Goal: Task Accomplishment & Management: Schedule New Meeting +

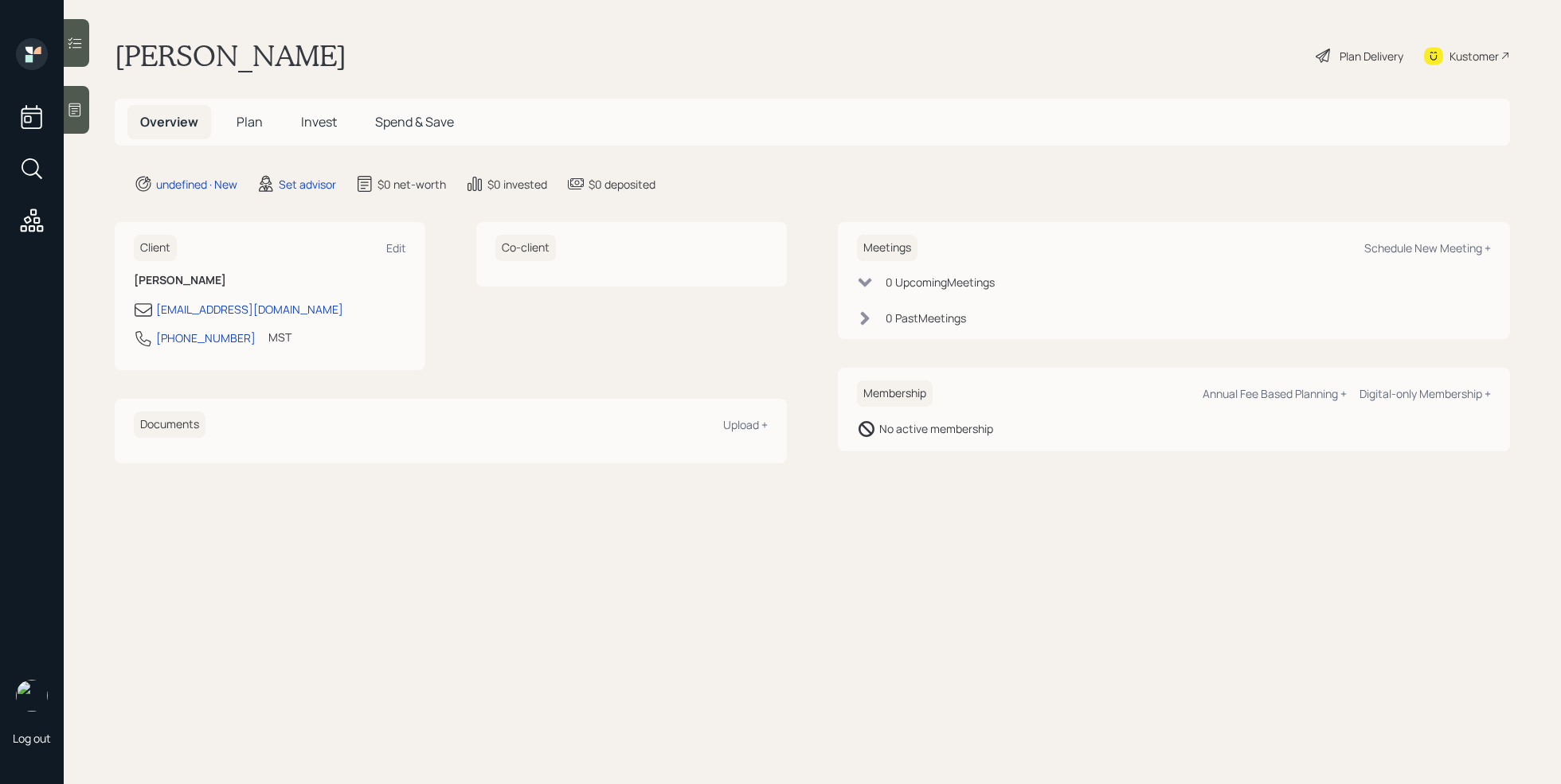
click at [73, 93] on div at bounding box center [76, 110] width 26 height 48
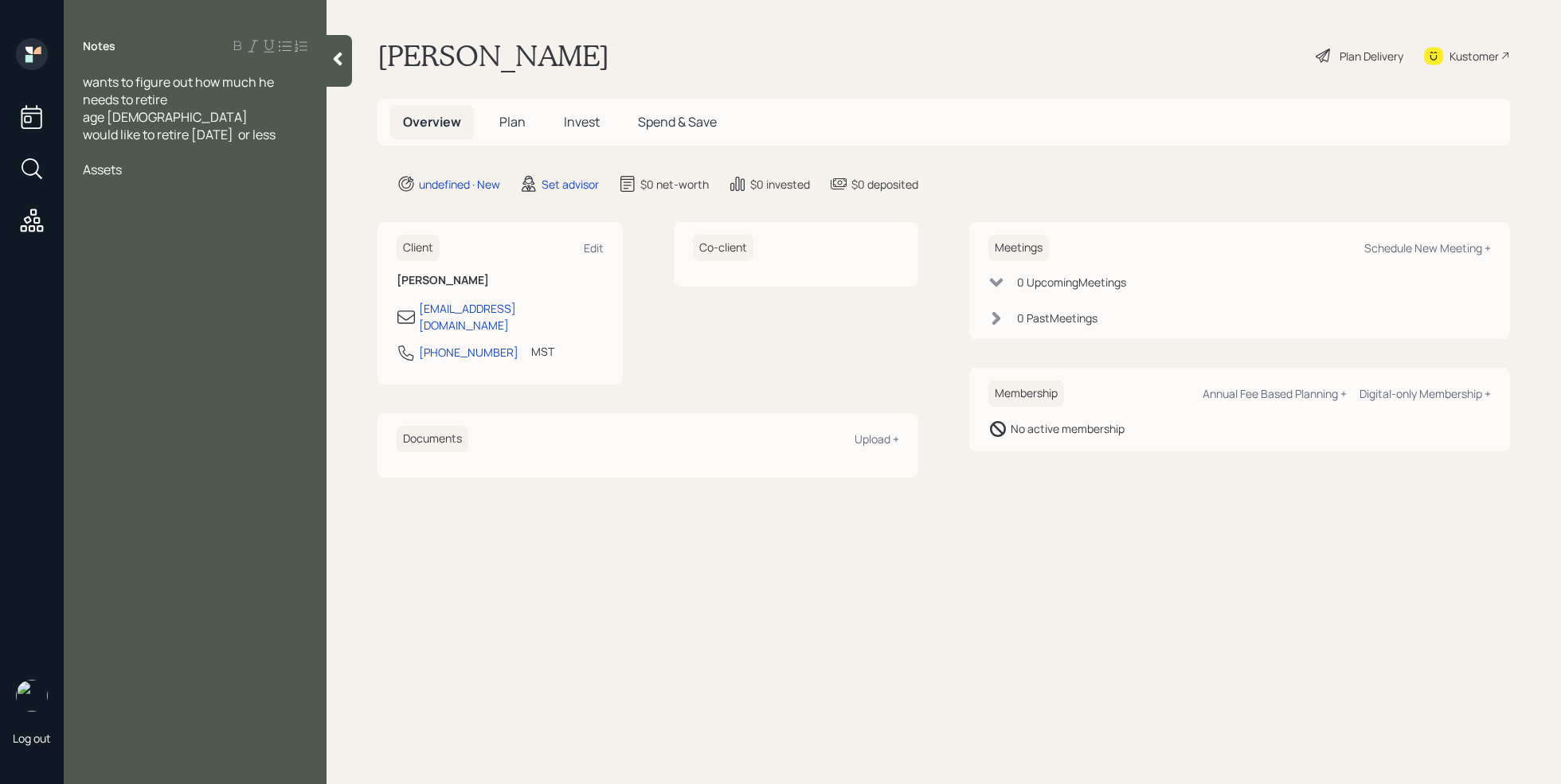
click at [117, 164] on span "Assets" at bounding box center [103, 170] width 39 height 17
click at [113, 158] on div at bounding box center [195, 152] width 225 height 17
click at [121, 206] on div at bounding box center [195, 205] width 225 height 17
click at [188, 208] on span "[PERSON_NAME] - 120k through work" at bounding box center [193, 205] width 220 height 17
click at [289, 207] on div "[PERSON_NAME] - 127k through work" at bounding box center [195, 205] width 225 height 17
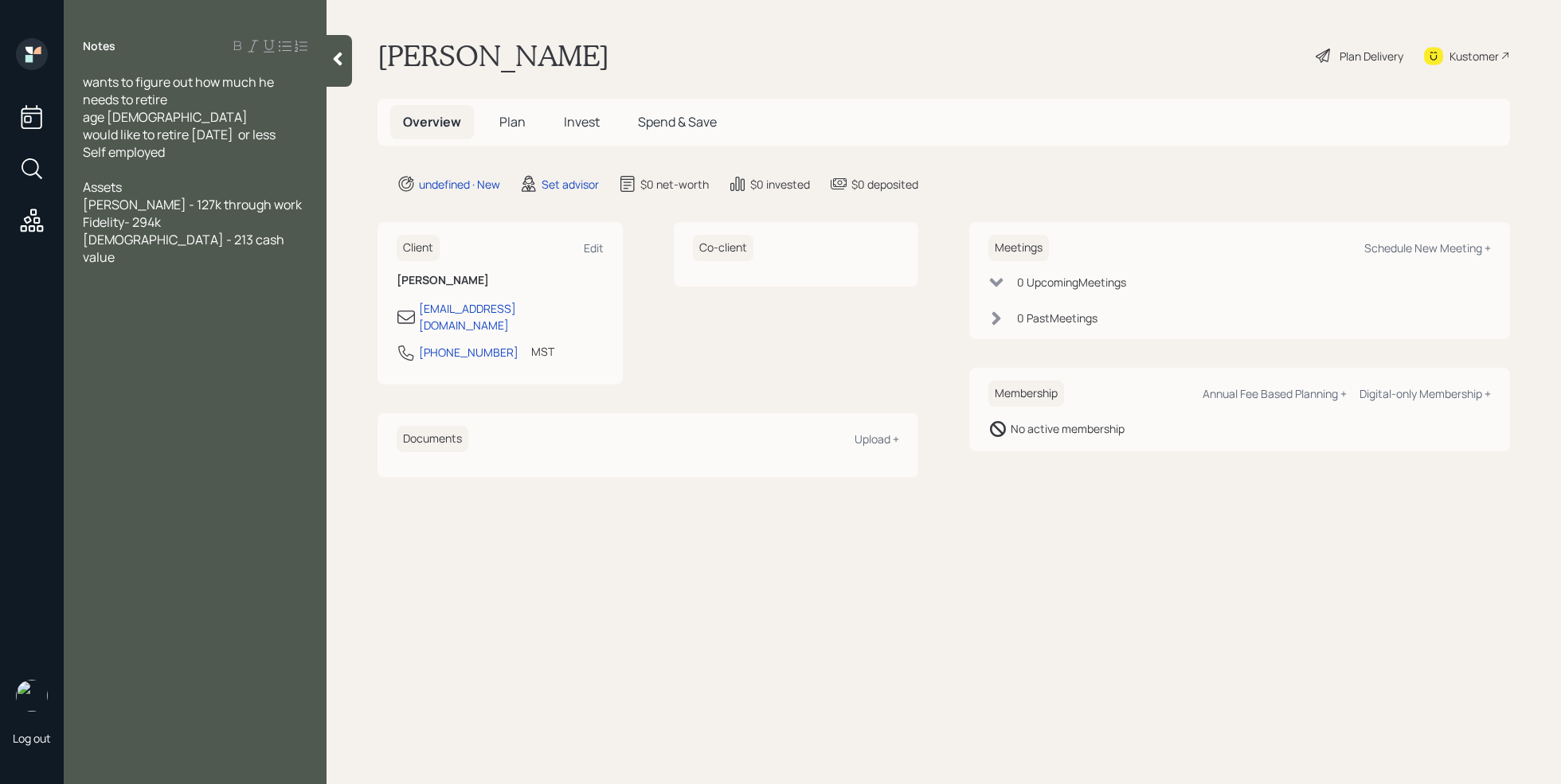
click at [176, 244] on span "[DEMOGRAPHIC_DATA] - 213 cash value" at bounding box center [185, 248] width 204 height 35
click at [267, 247] on div "[DEMOGRAPHIC_DATA] - 213k cash value" at bounding box center [195, 248] width 225 height 35
click at [240, 396] on div "primary home value" at bounding box center [195, 397] width 225 height 17
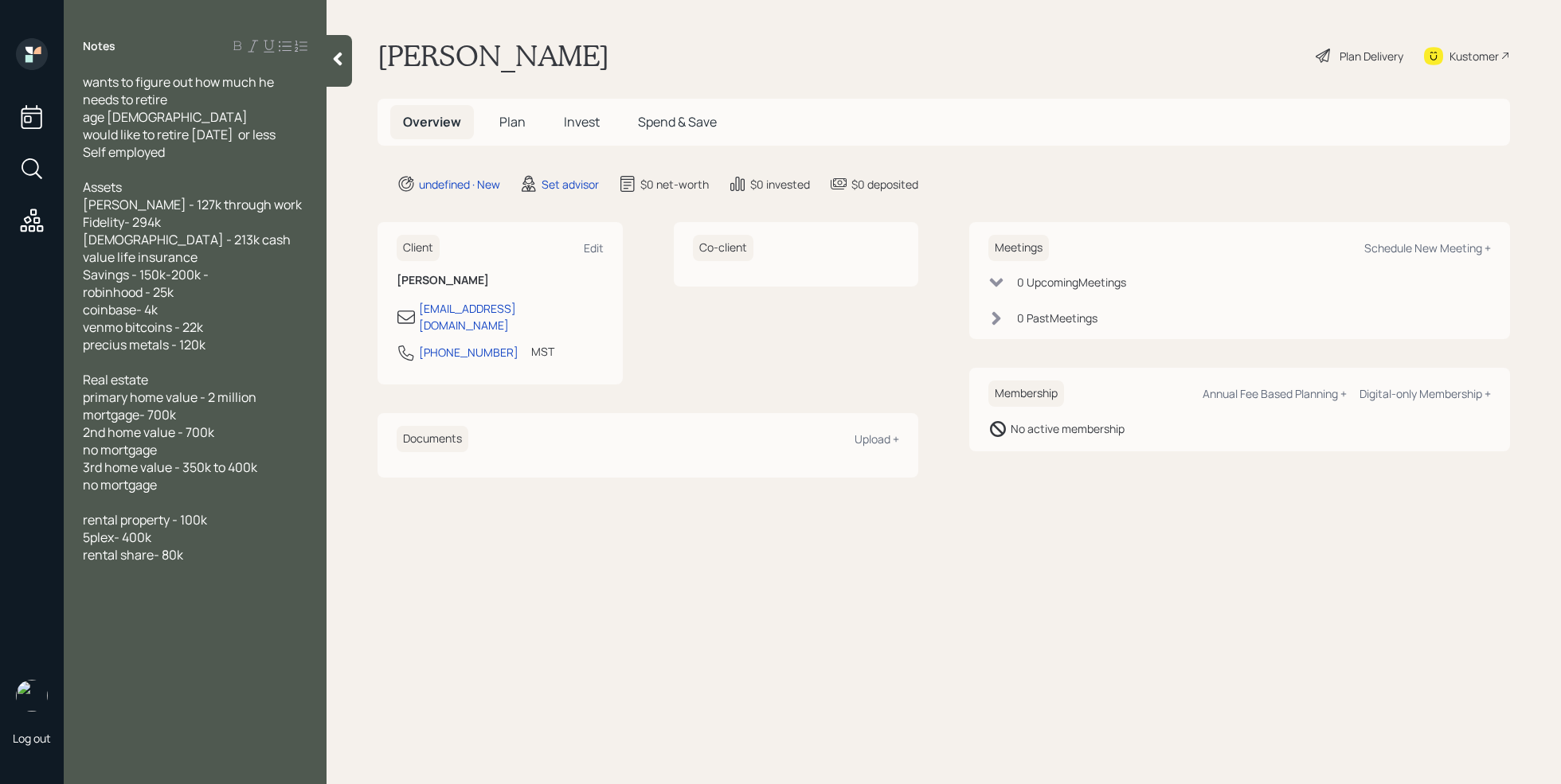
click at [198, 561] on div "rental share- 80k" at bounding box center [195, 554] width 225 height 17
click at [221, 531] on div "5plex- 400k" at bounding box center [195, 537] width 225 height 17
click at [172, 521] on span "rental property - 100k" at bounding box center [145, 519] width 124 height 17
click at [117, 539] on span "5plex- 400k" at bounding box center [117, 537] width 69 height 17
click at [120, 556] on span "rental share- 80k" at bounding box center [133, 554] width 100 height 17
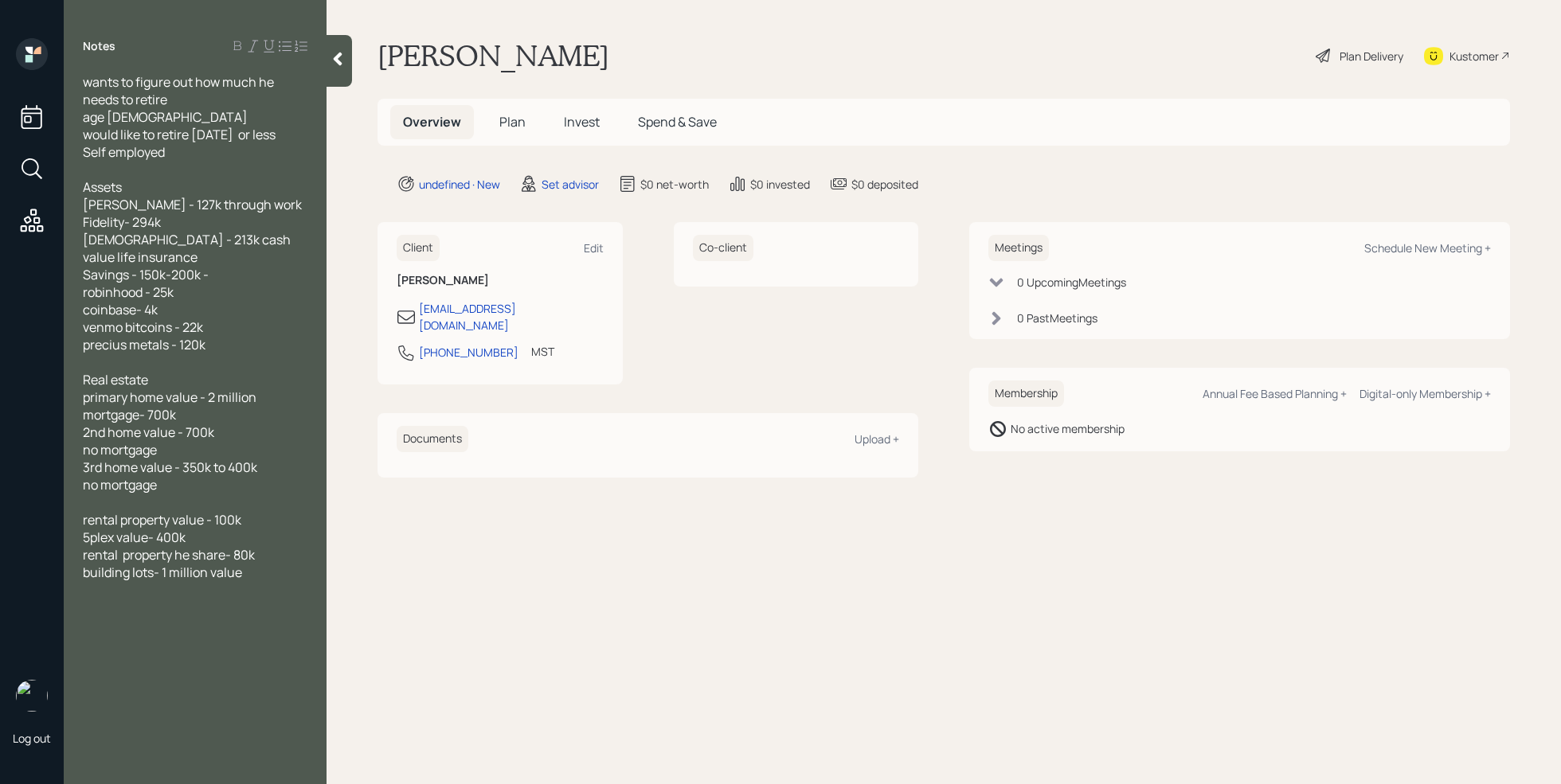
click at [225, 557] on span "rental property he share- 80k" at bounding box center [169, 554] width 172 height 17
click at [281, 553] on div "rental property he shares- 80k" at bounding box center [195, 554] width 225 height 17
click at [266, 578] on div "building lots- 1 million value" at bounding box center [195, 572] width 225 height 17
click at [136, 712] on div at bounding box center [195, 712] width 225 height 17
click at [219, 730] on div "20k a month in income" at bounding box center [195, 730] width 225 height 17
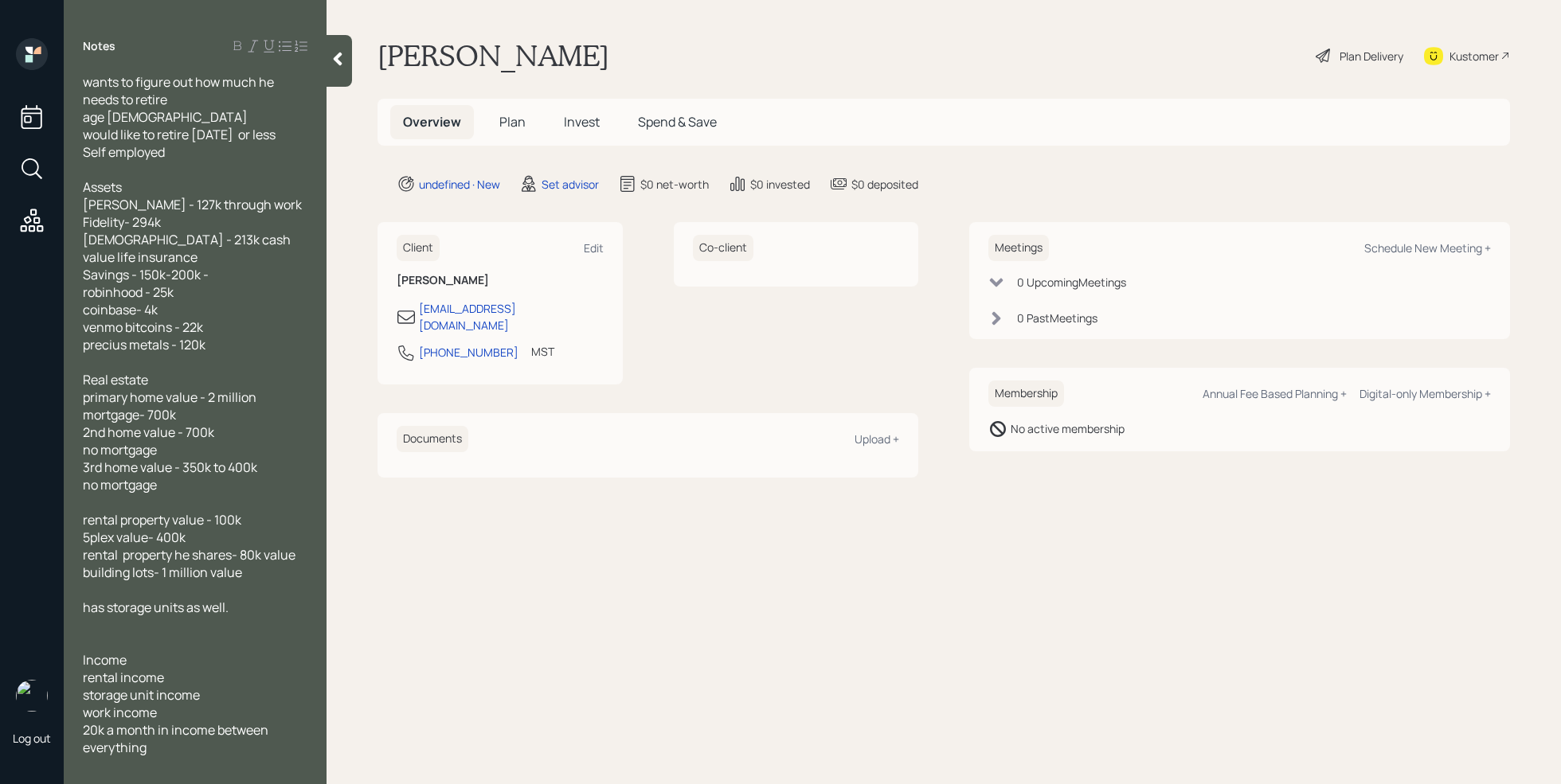
click at [214, 711] on div "work income" at bounding box center [195, 712] width 225 height 17
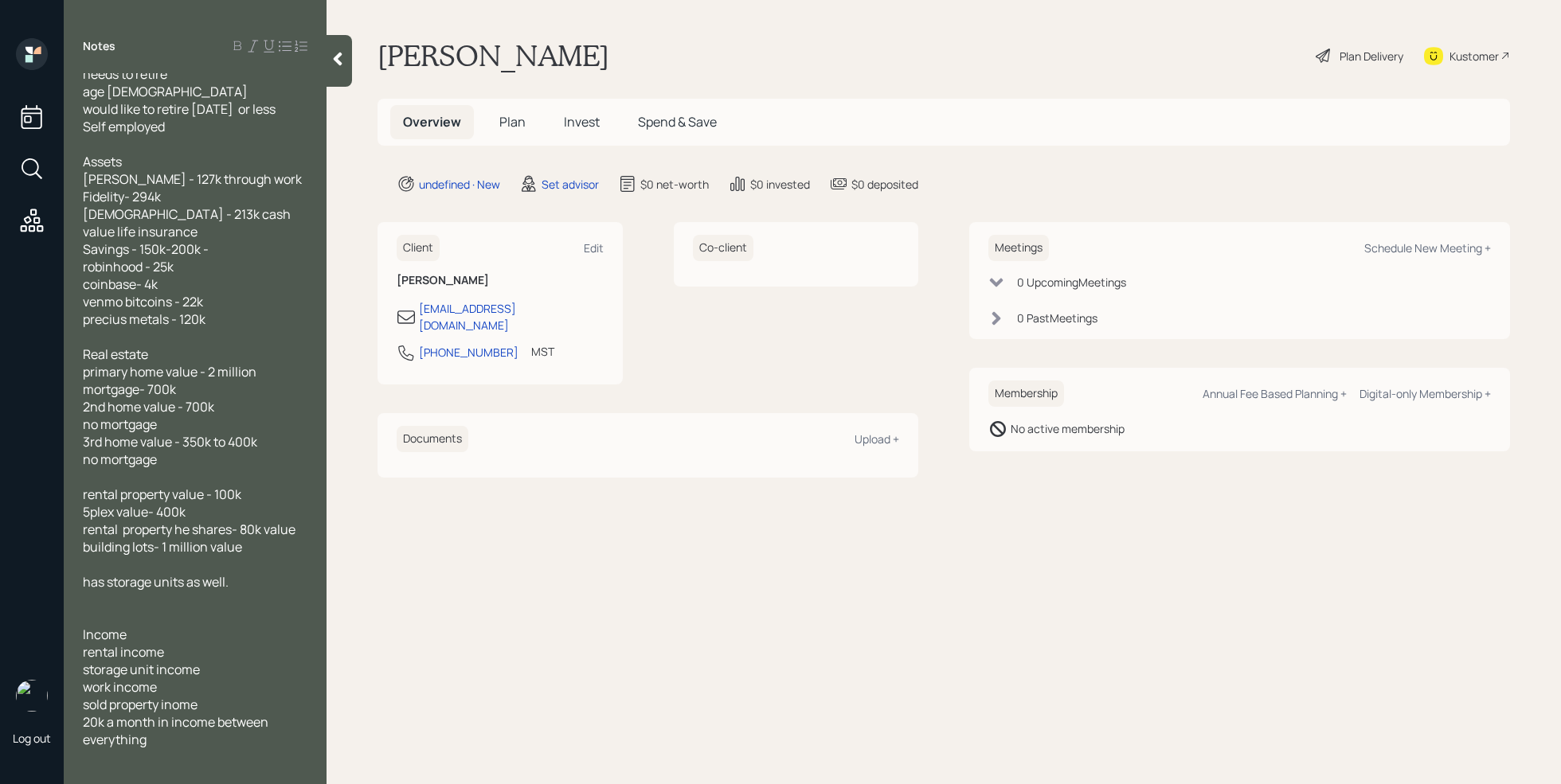
click at [233, 733] on div "20k a month in income between everything" at bounding box center [195, 730] width 225 height 35
click at [179, 700] on span "sold property inome" at bounding box center [141, 704] width 115 height 17
click at [176, 731] on div "20k a month in income between everything" at bounding box center [195, 730] width 225 height 35
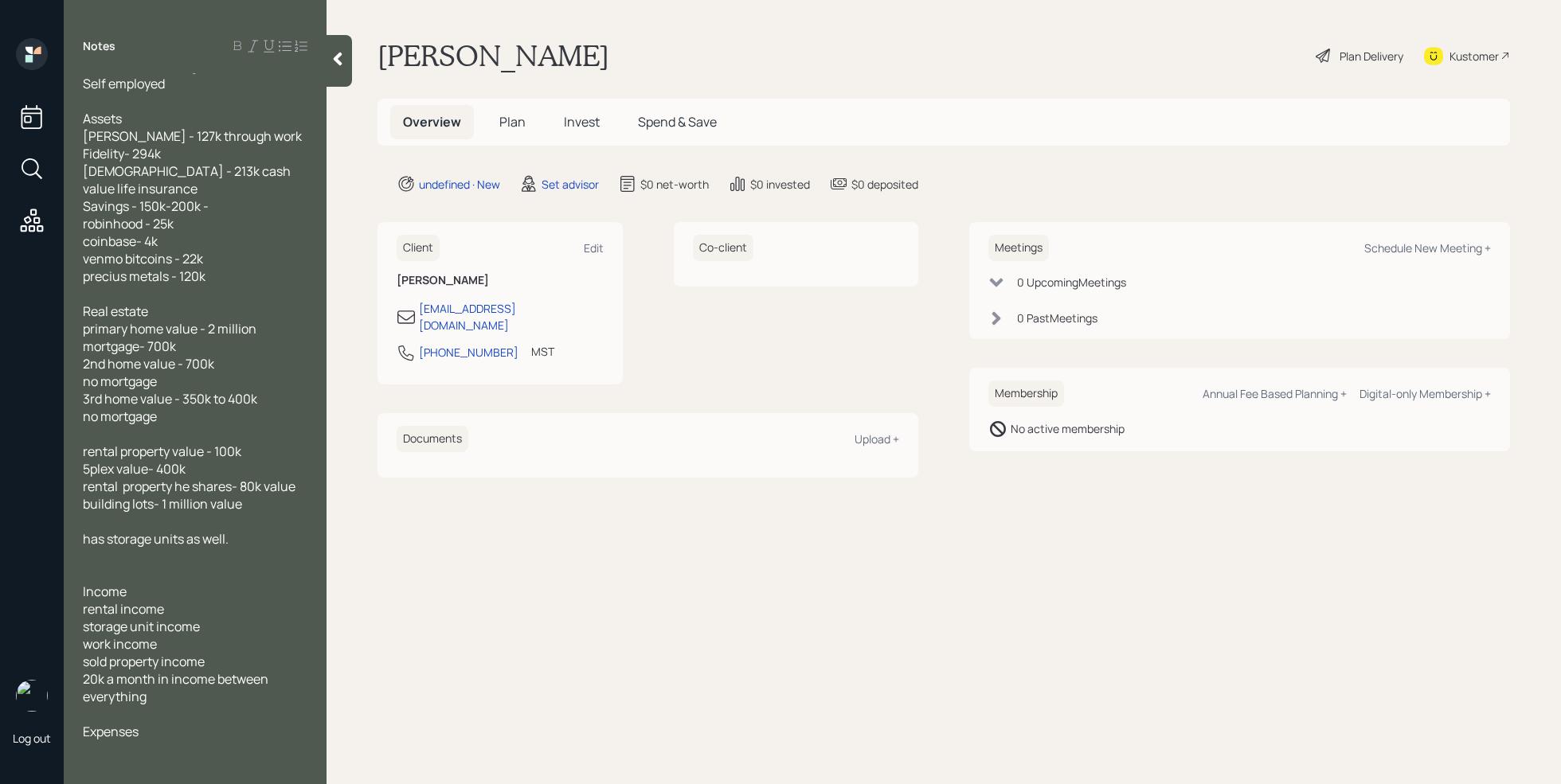
scroll to position [78, 0]
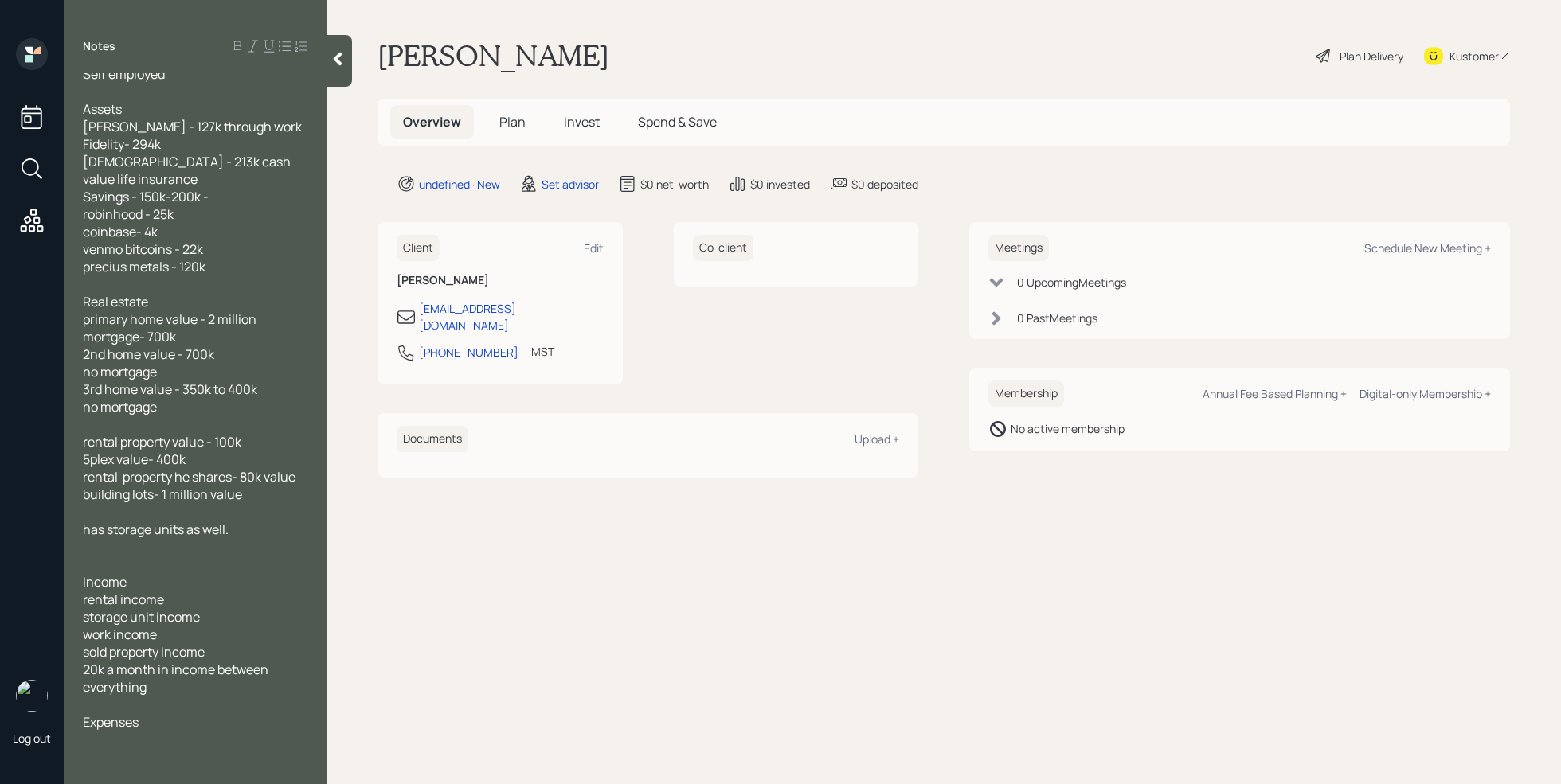
click at [86, 740] on div at bounding box center [195, 739] width 225 height 17
click at [204, 740] on span "10k- 13k a month esgtimate" at bounding box center [162, 739] width 158 height 17
click at [241, 734] on div "10k- 13k a month estimate" at bounding box center [195, 739] width 225 height 17
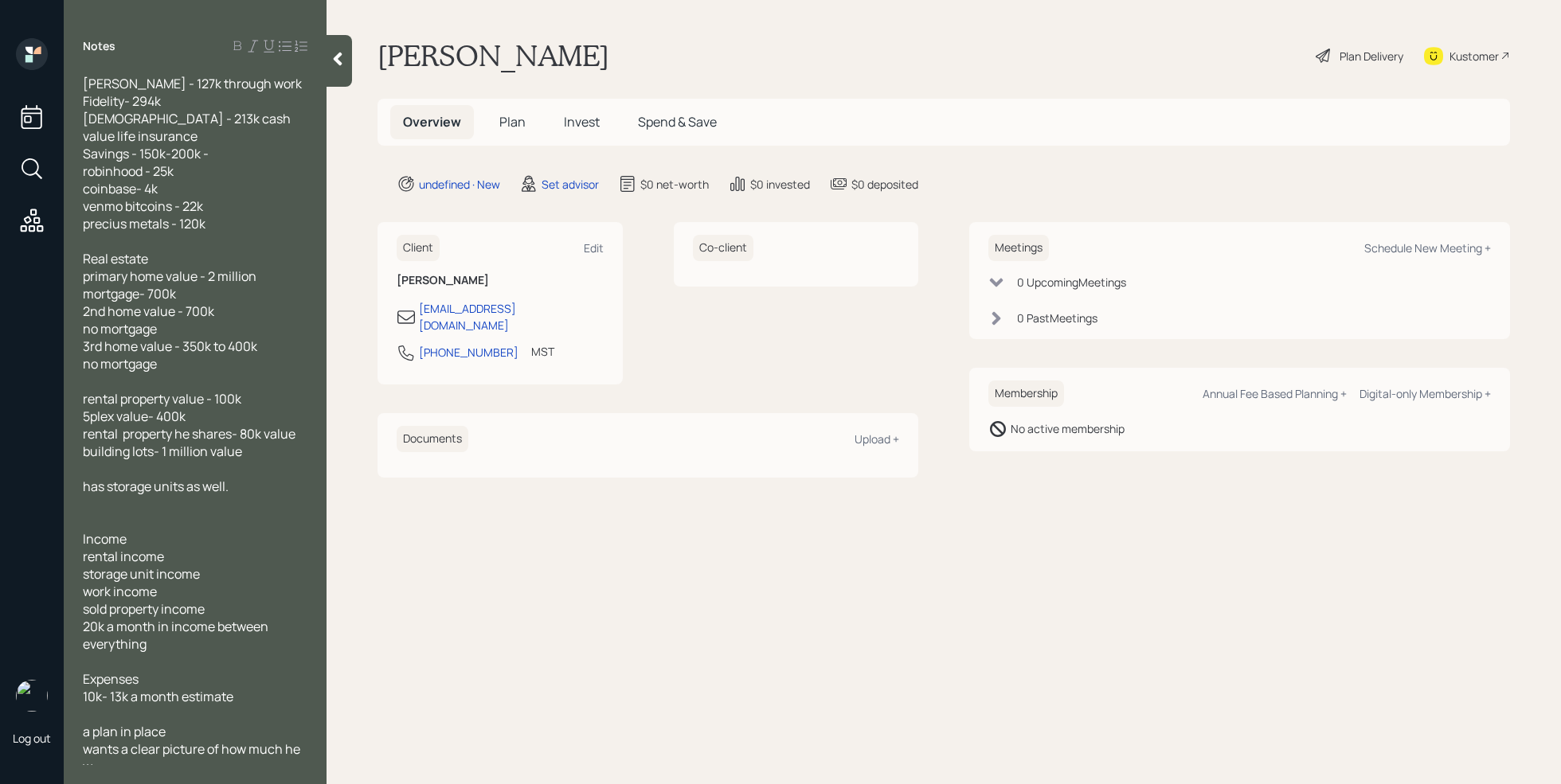
scroll to position [130, 0]
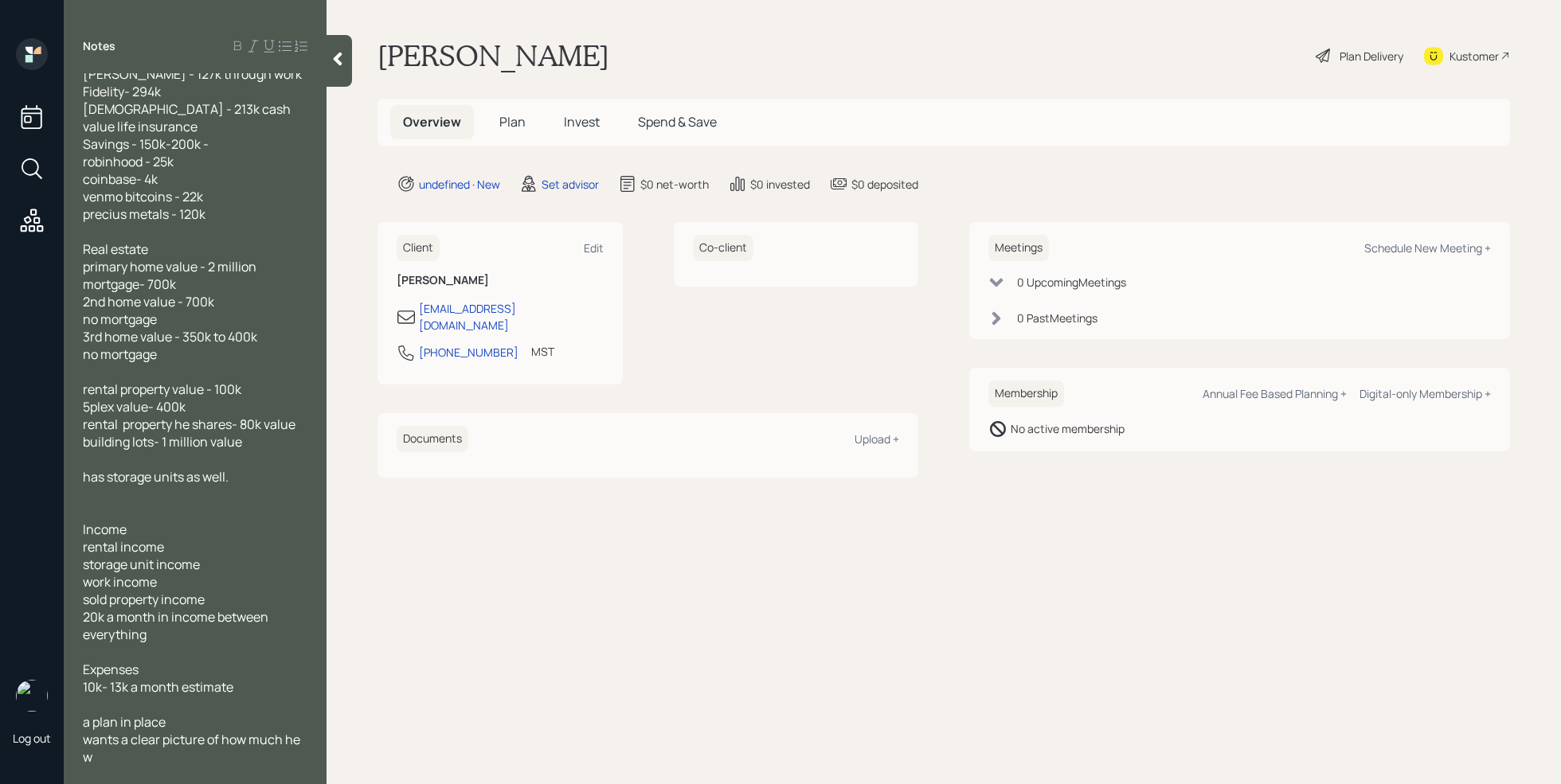
click at [158, 752] on div "wants a clear picture of how much he w" at bounding box center [195, 748] width 225 height 35
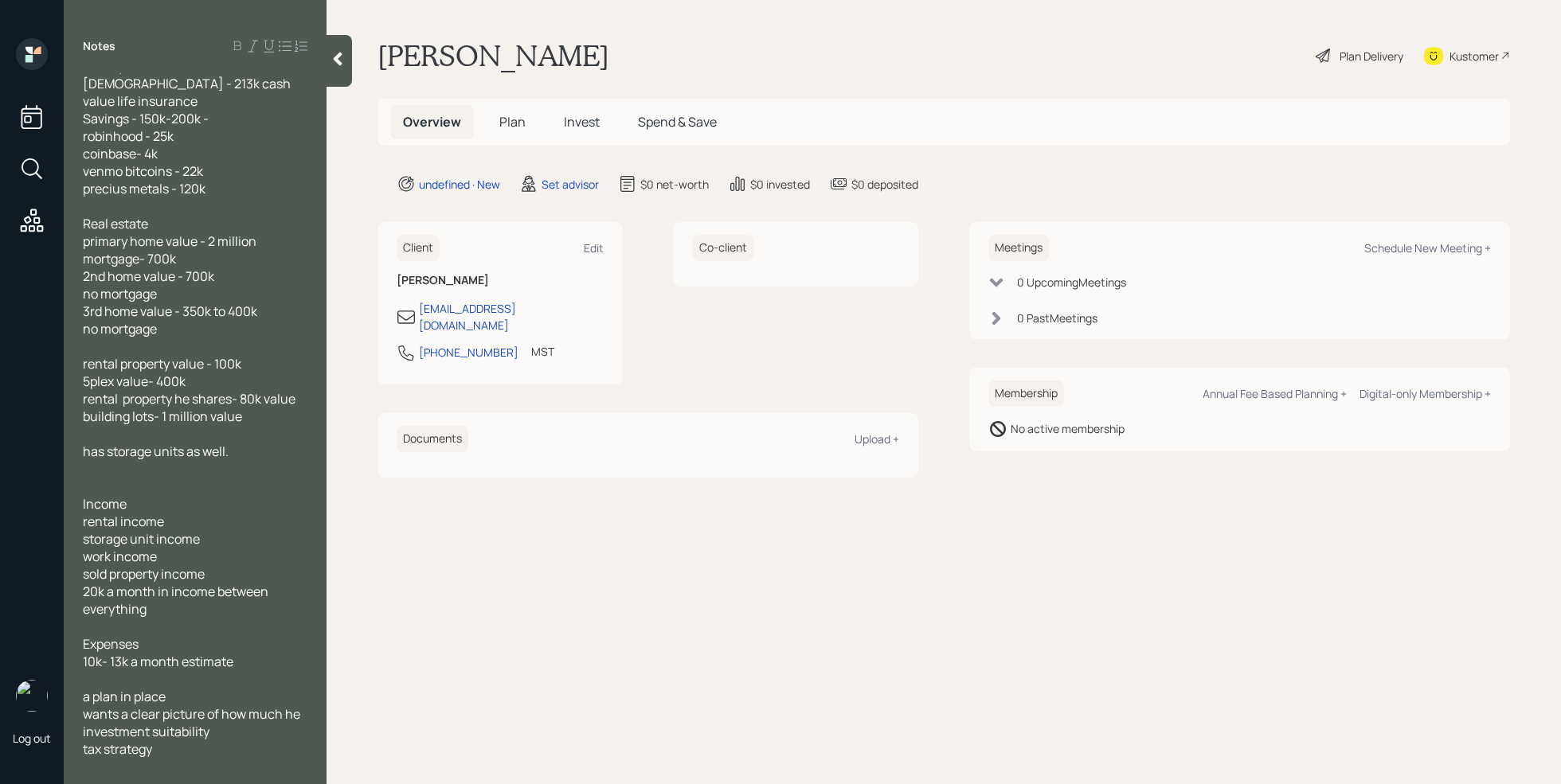
scroll to position [174, 0]
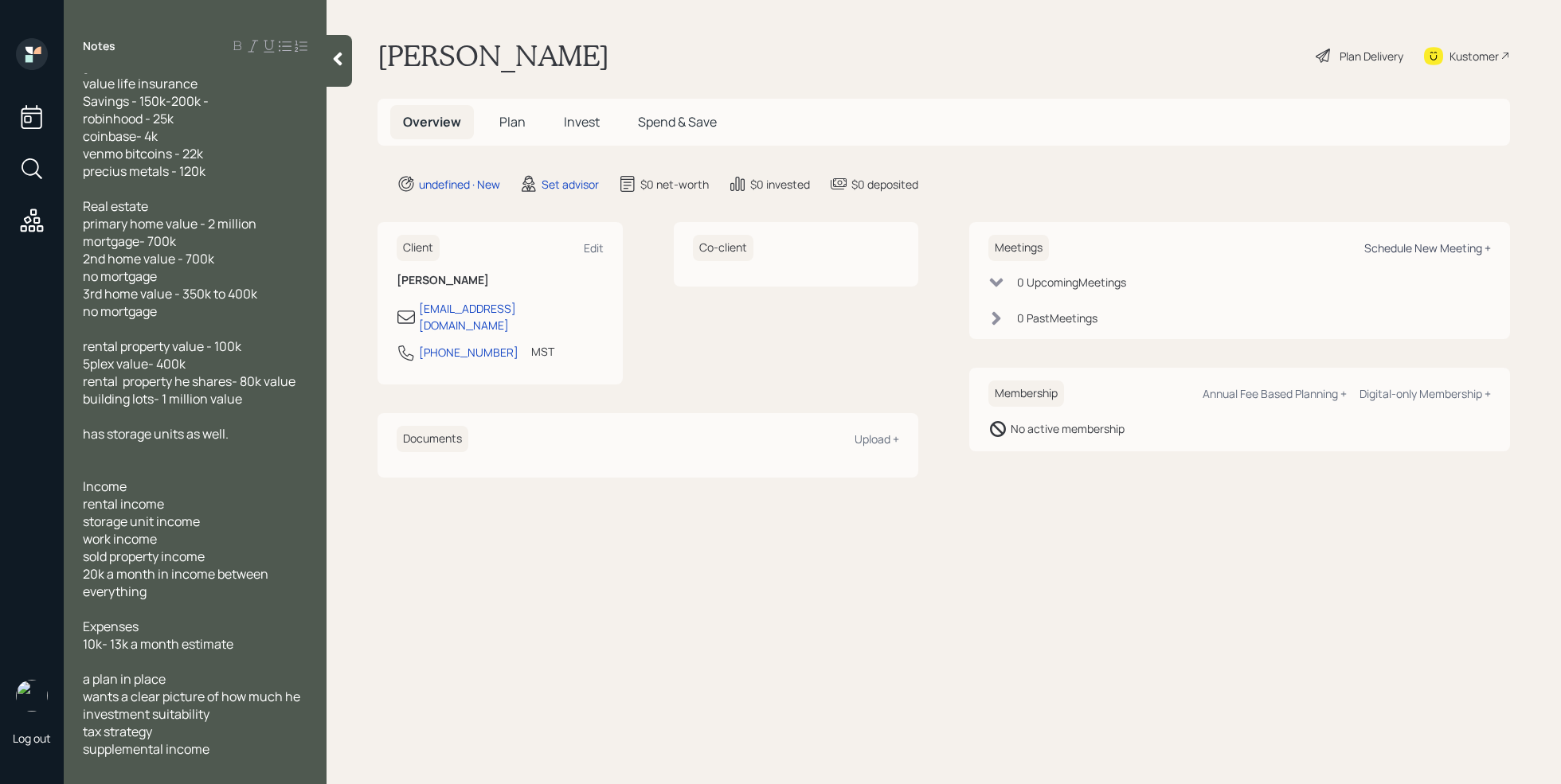
click at [1407, 248] on div "Schedule New Meeting +" at bounding box center [1427, 248] width 127 height 15
select select "round-[PERSON_NAME]"
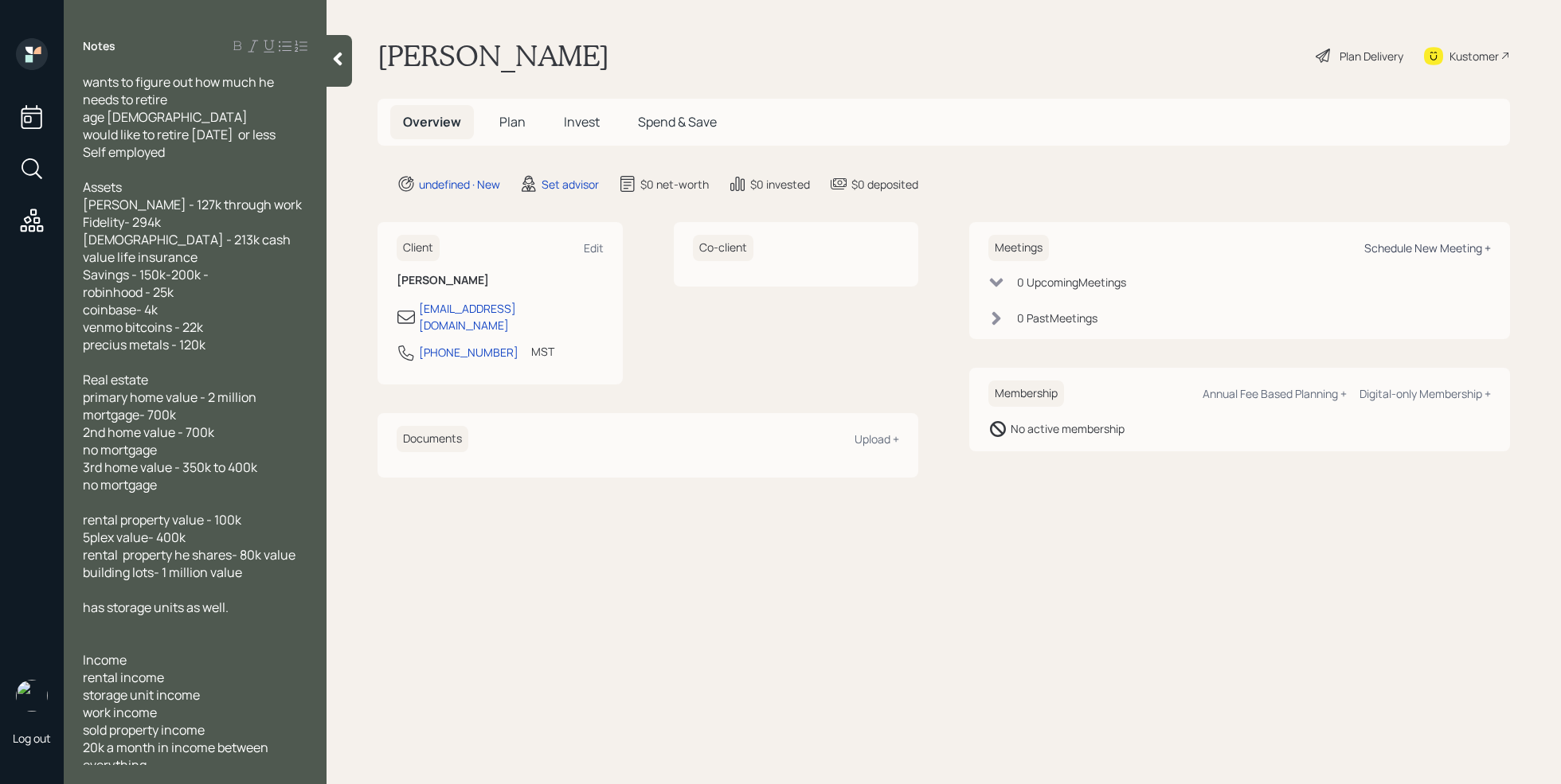
click at [1423, 252] on div "Schedule New Meeting +" at bounding box center [1427, 248] width 127 height 15
select select "round-[PERSON_NAME]"
